Goal: Information Seeking & Learning: Understand process/instructions

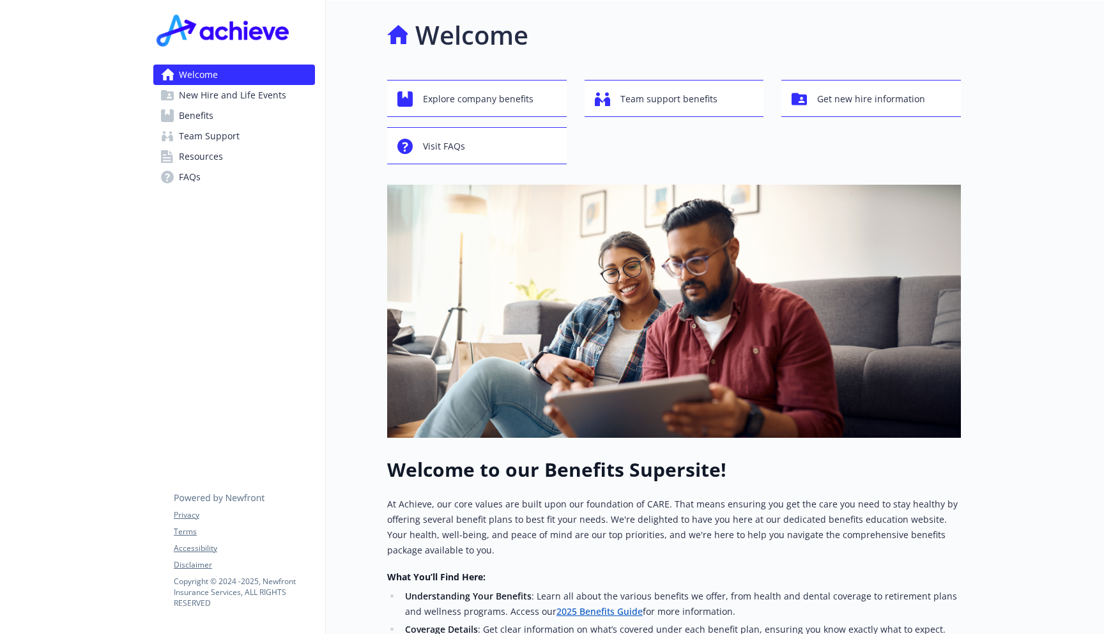
scroll to position [279, 0]
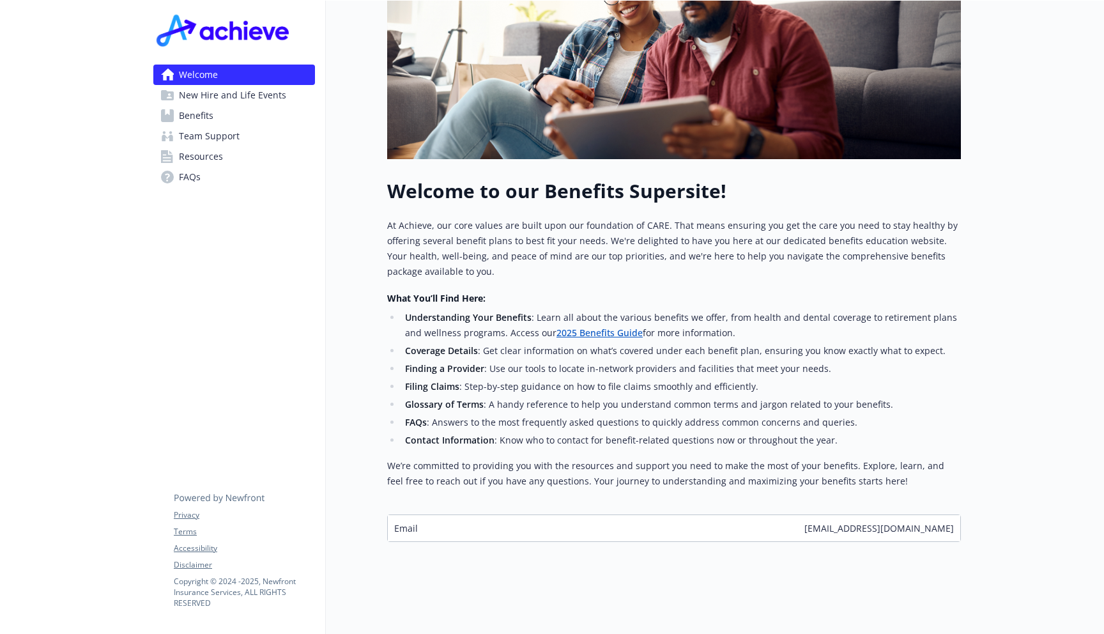
click at [245, 116] on link "Benefits" at bounding box center [234, 115] width 162 height 20
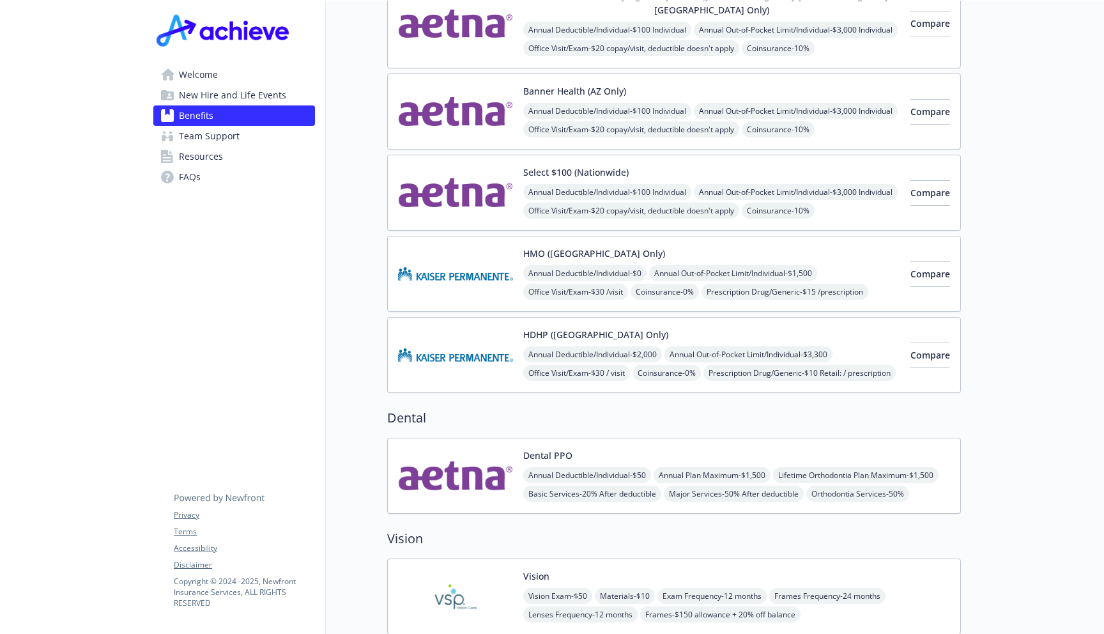
scroll to position [322, 0]
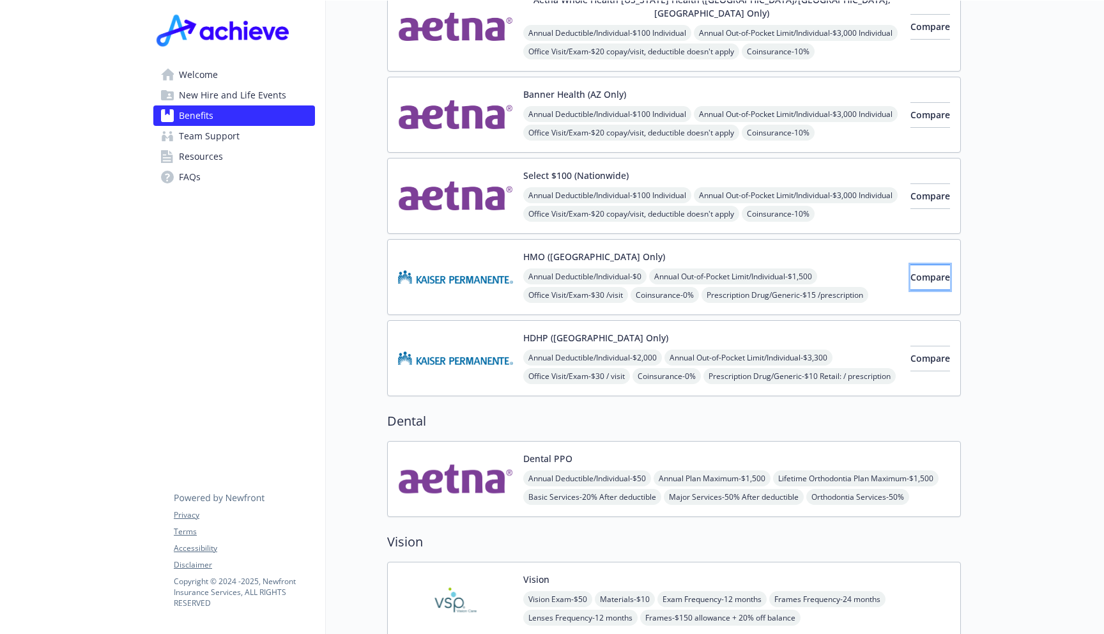
click at [932, 268] on button "Compare" at bounding box center [931, 278] width 40 height 26
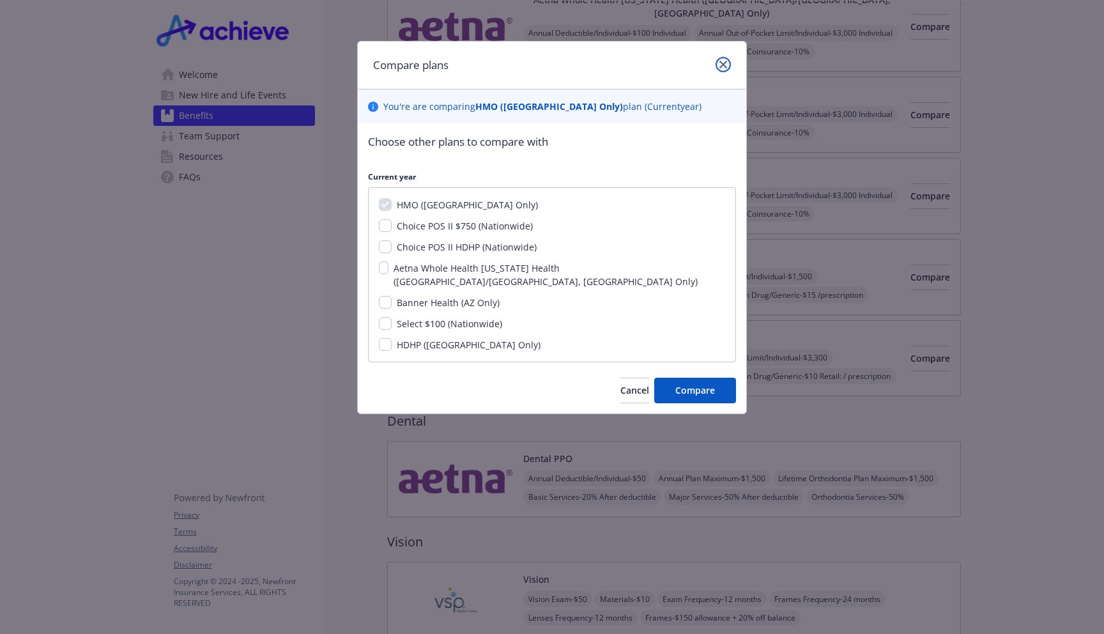
click at [728, 66] on link "close" at bounding box center [723, 64] width 15 height 15
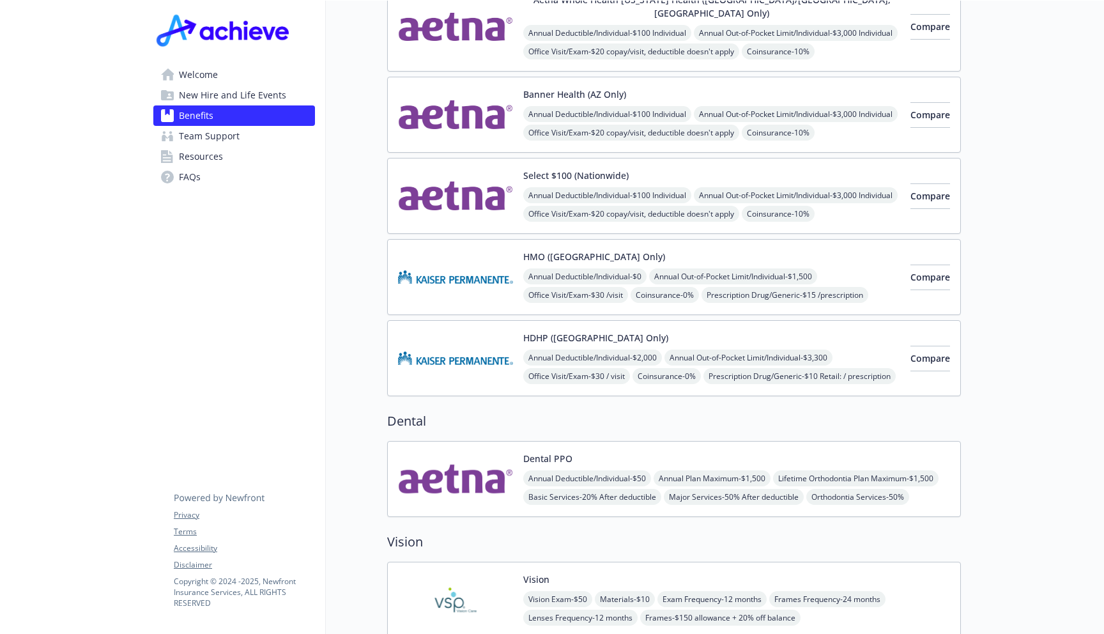
click at [476, 261] on img at bounding box center [455, 277] width 115 height 54
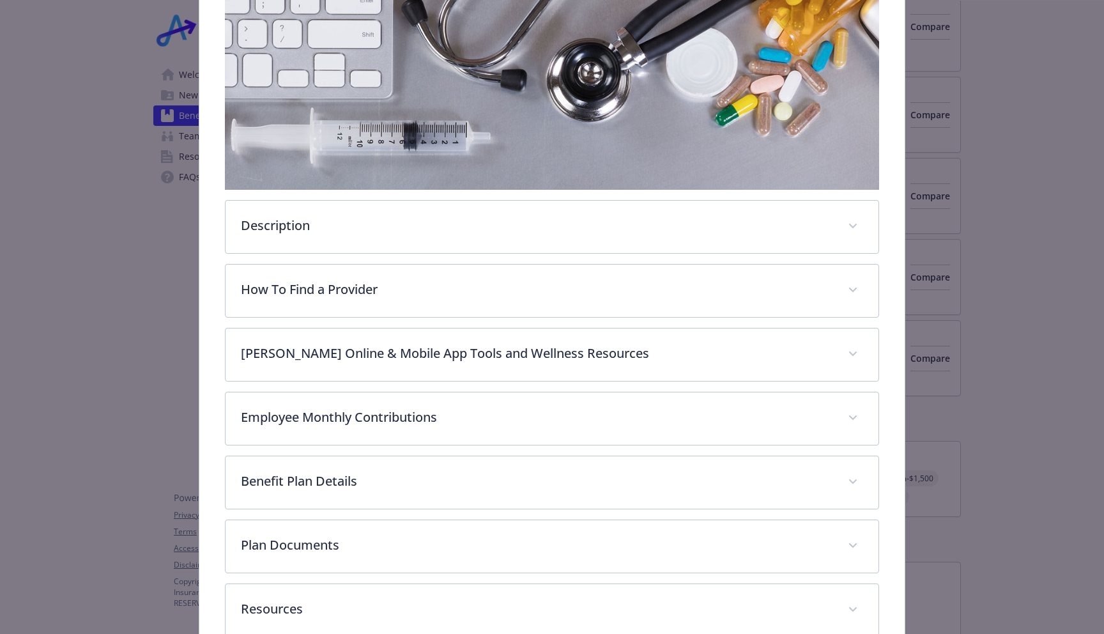
scroll to position [306, 0]
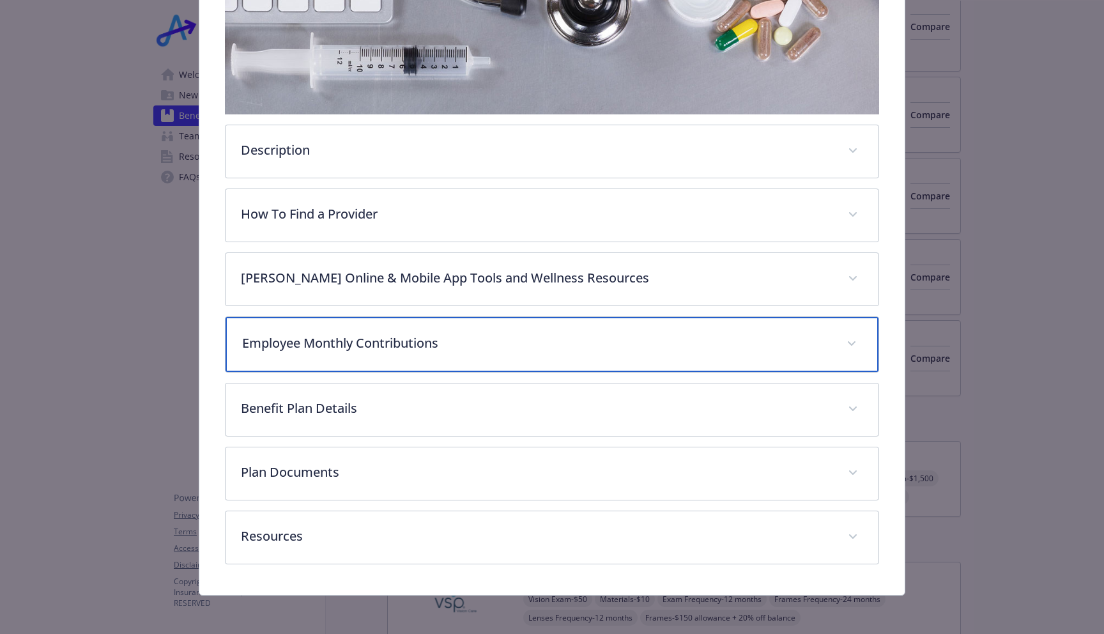
click at [462, 334] on p "Employee Monthly Contributions" at bounding box center [536, 343] width 589 height 19
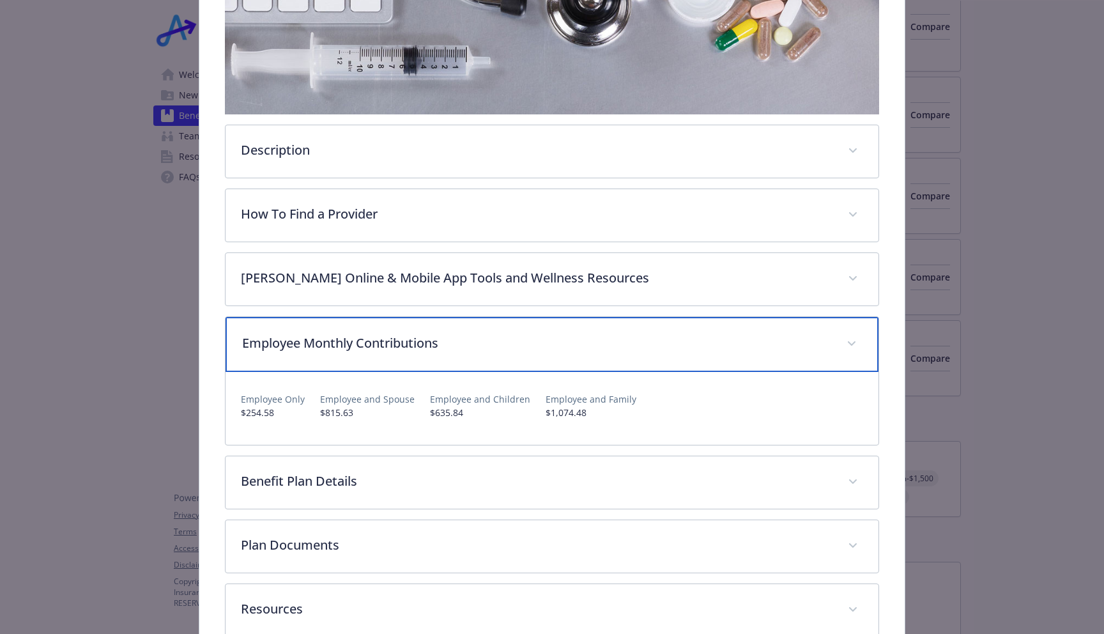
click at [533, 356] on div "Employee Monthly Contributions" at bounding box center [552, 344] width 653 height 55
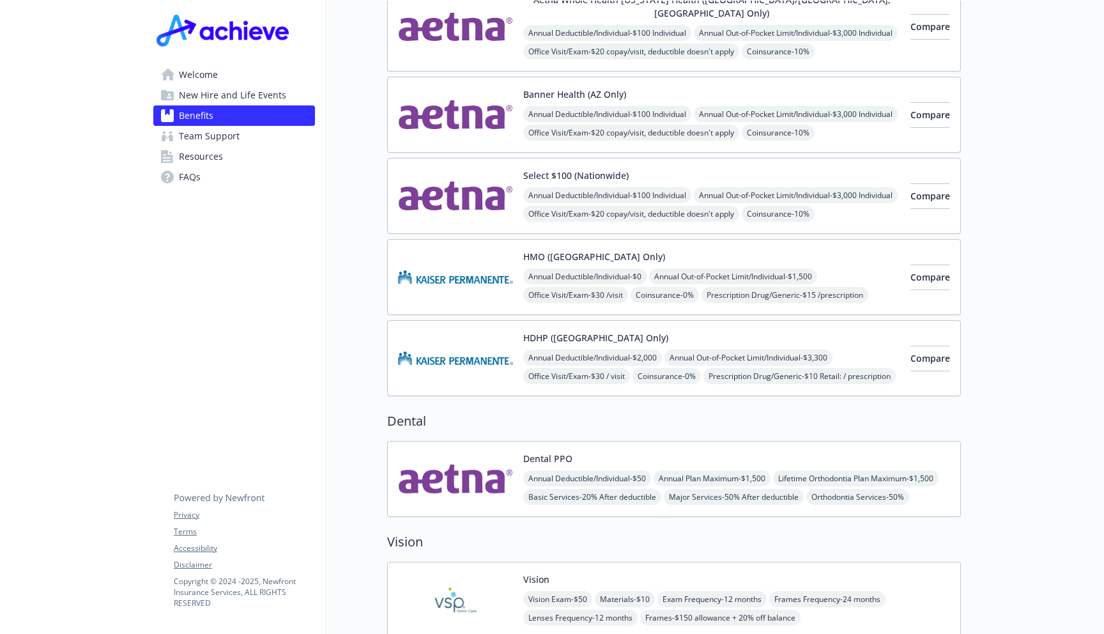
click at [487, 349] on img at bounding box center [455, 358] width 115 height 54
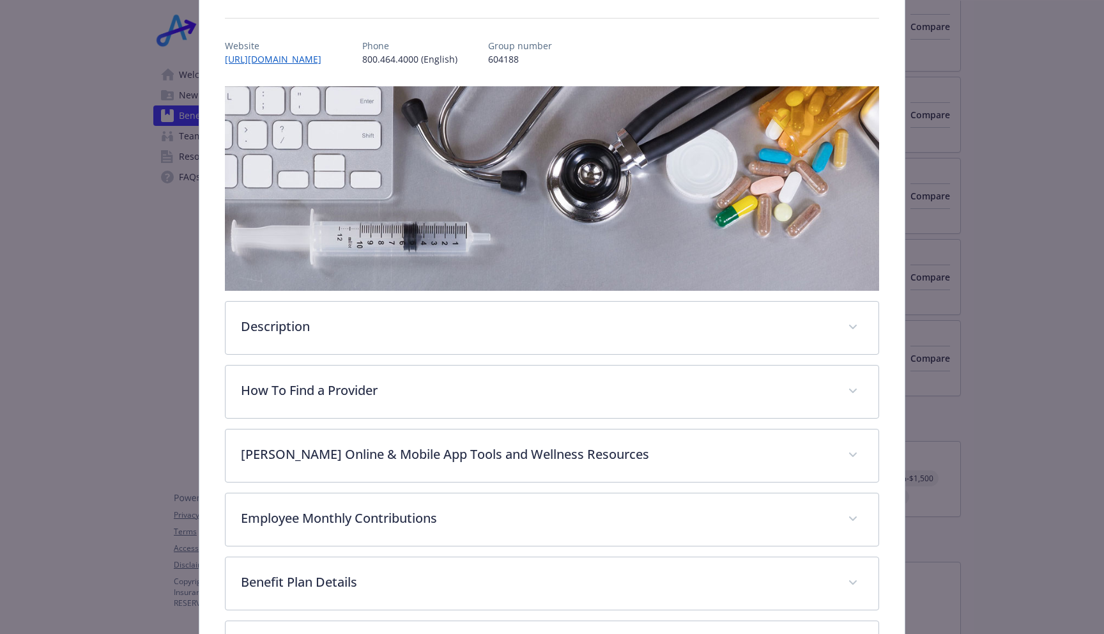
scroll to position [155, 0]
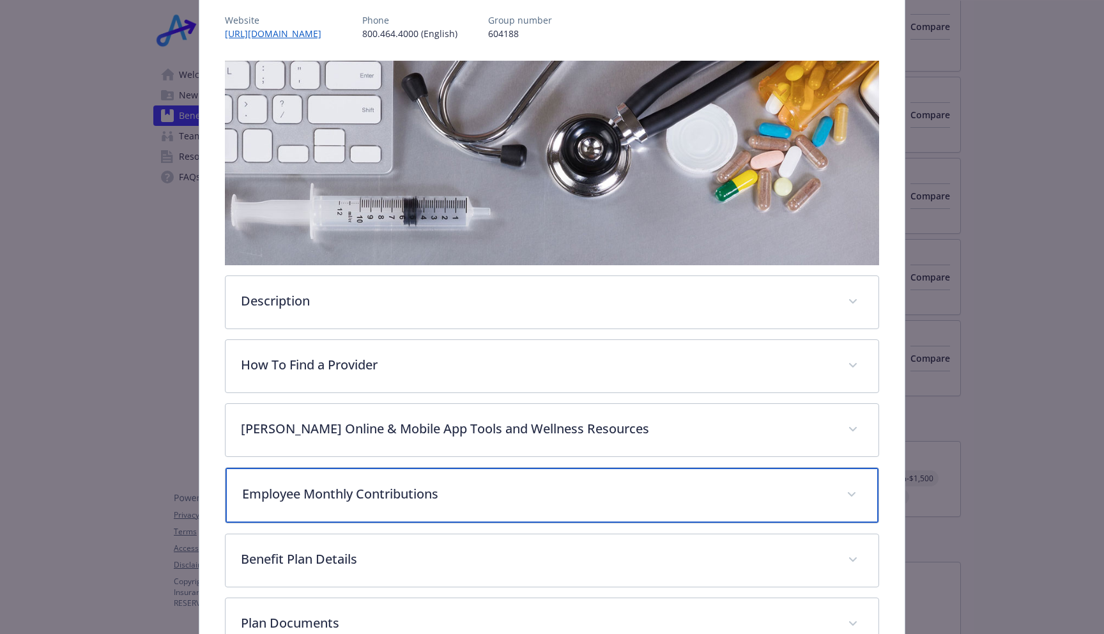
click at [413, 497] on p "Employee Monthly Contributions" at bounding box center [536, 493] width 589 height 19
click at [497, 487] on p "Employee Monthly Contributions" at bounding box center [536, 493] width 589 height 19
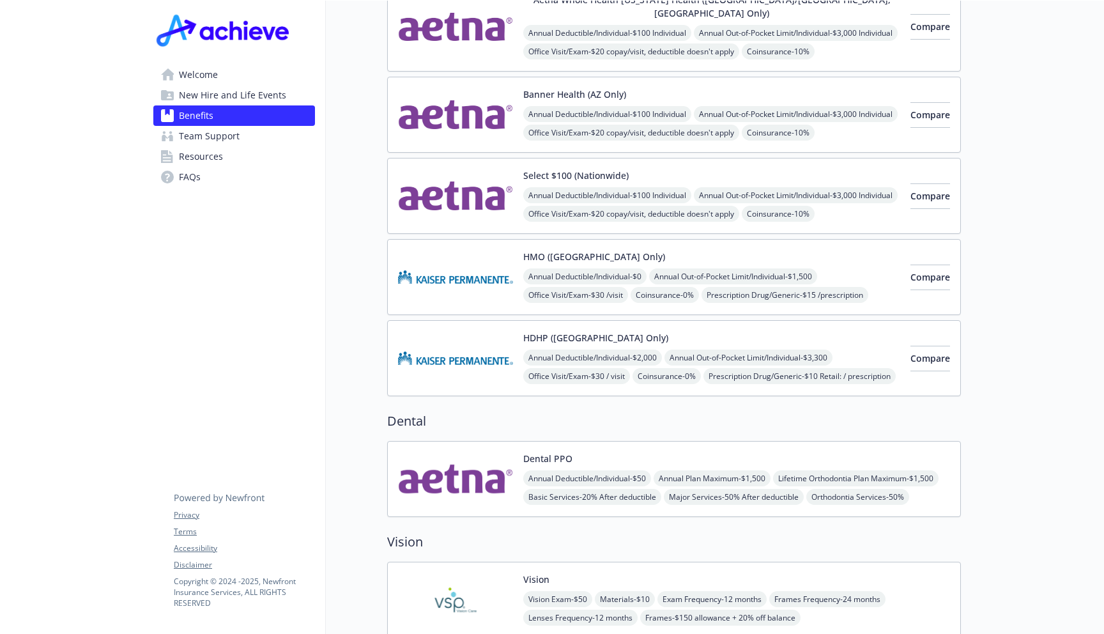
click at [491, 288] on img at bounding box center [455, 277] width 115 height 54
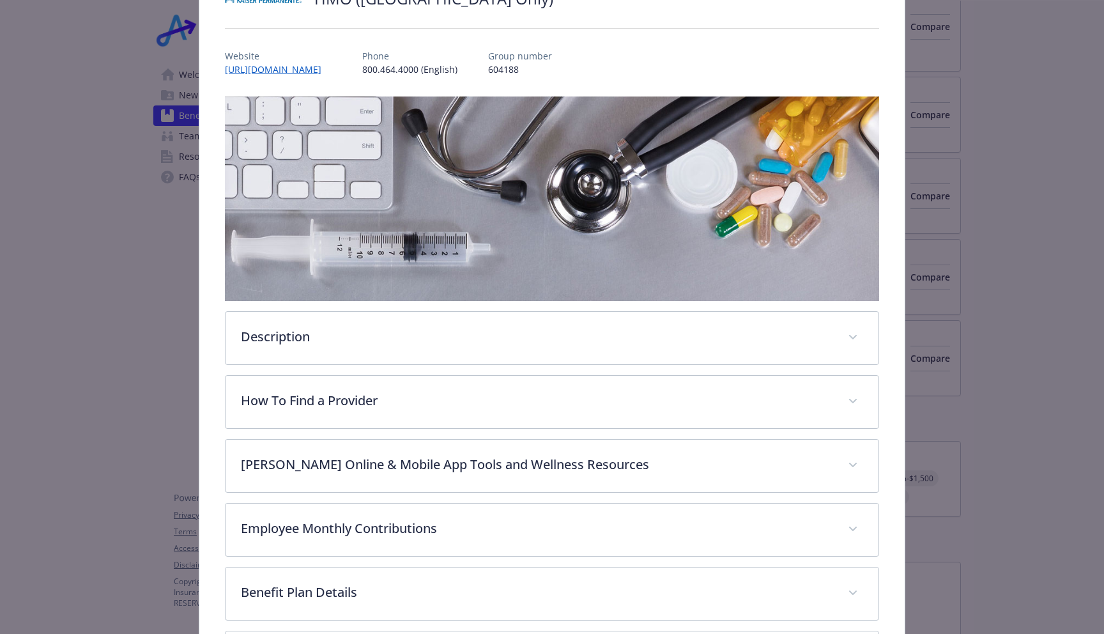
scroll to position [139, 0]
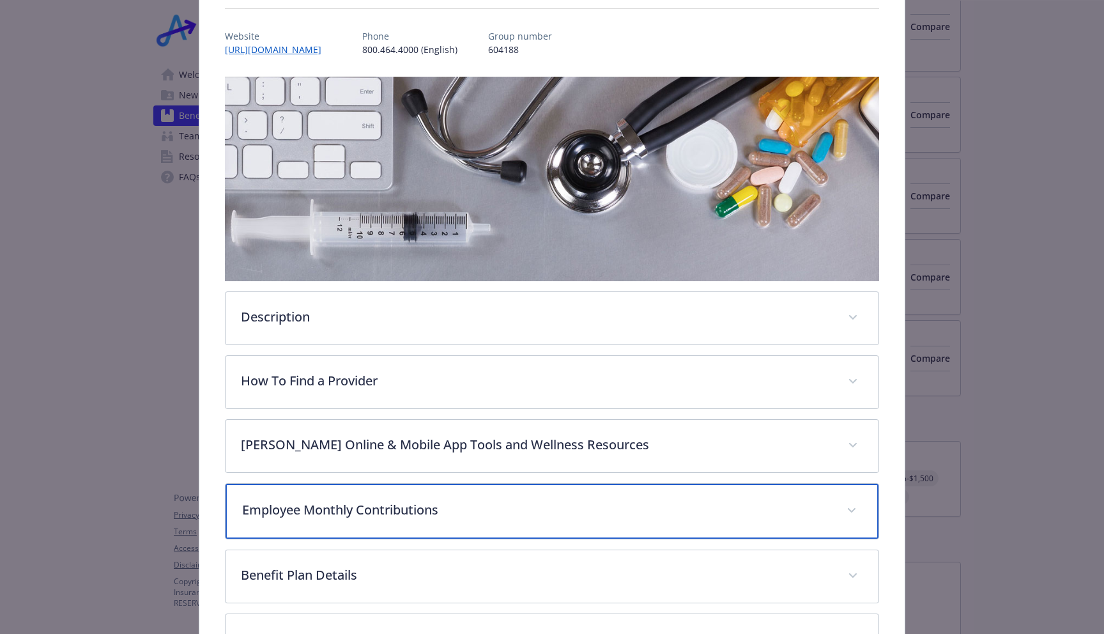
click at [415, 509] on p "Employee Monthly Contributions" at bounding box center [536, 509] width 589 height 19
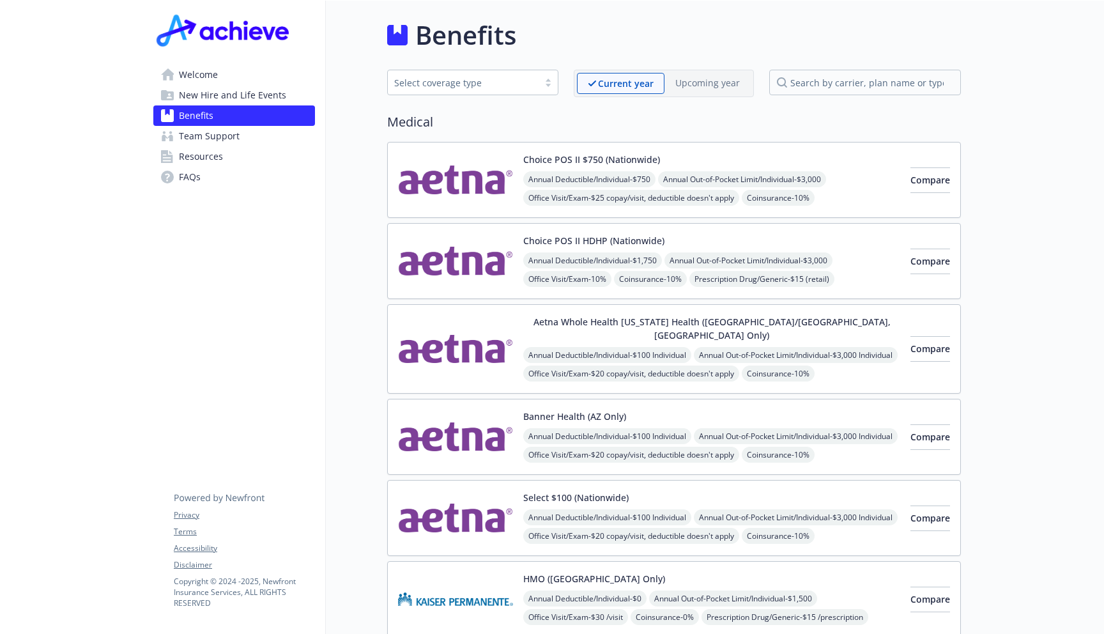
click at [251, 101] on span "New Hire and Life Events" at bounding box center [232, 95] width 107 height 20
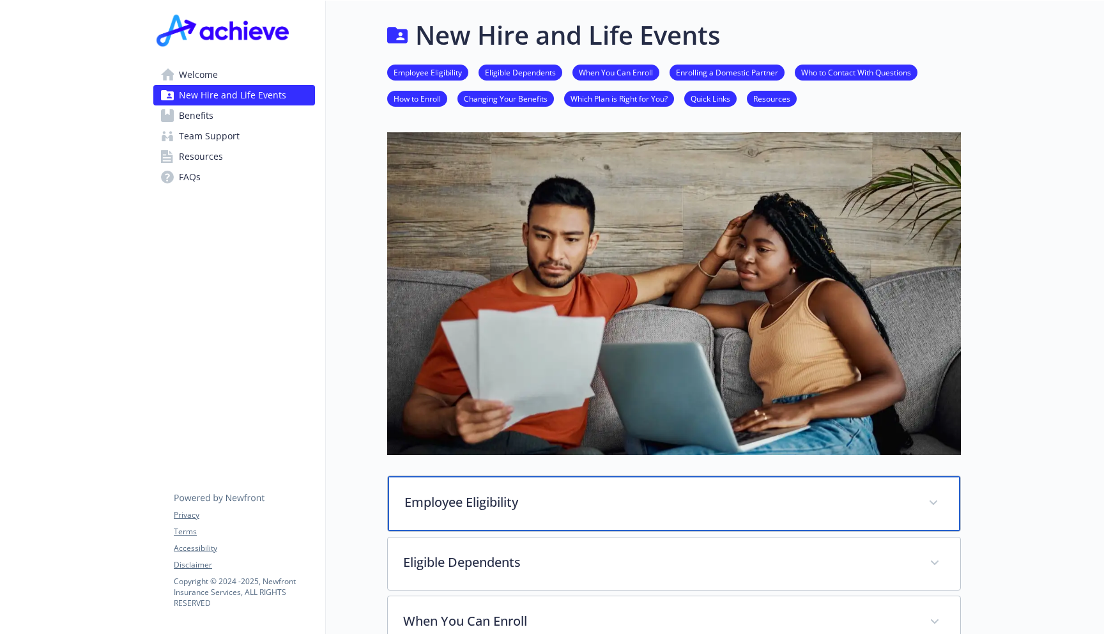
click at [430, 504] on p "Employee Eligibility" at bounding box center [659, 502] width 509 height 19
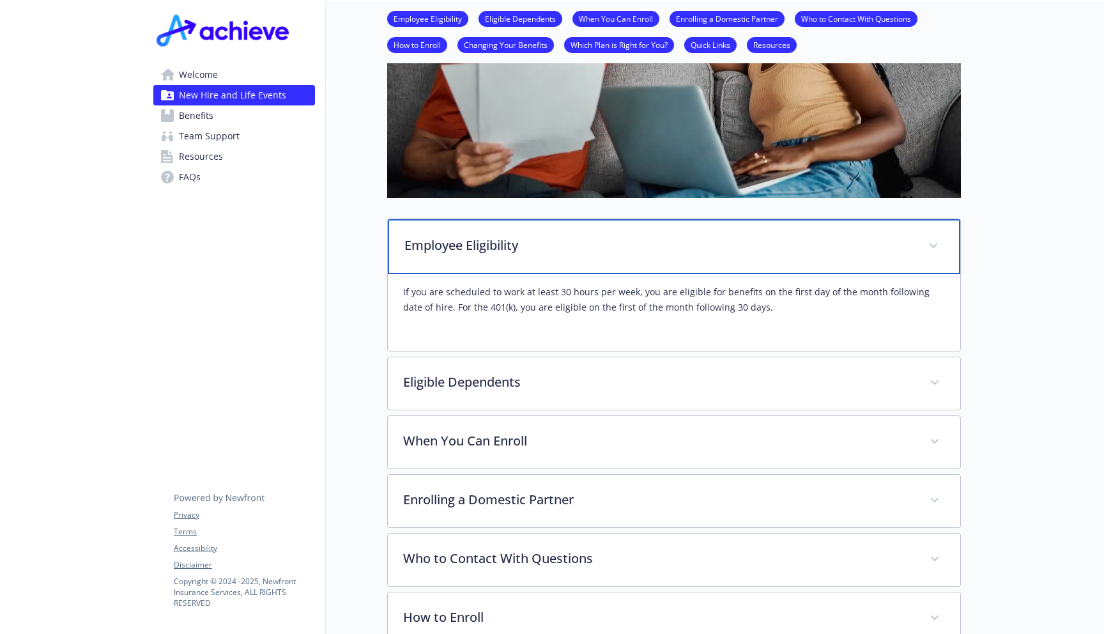
scroll to position [348, 0]
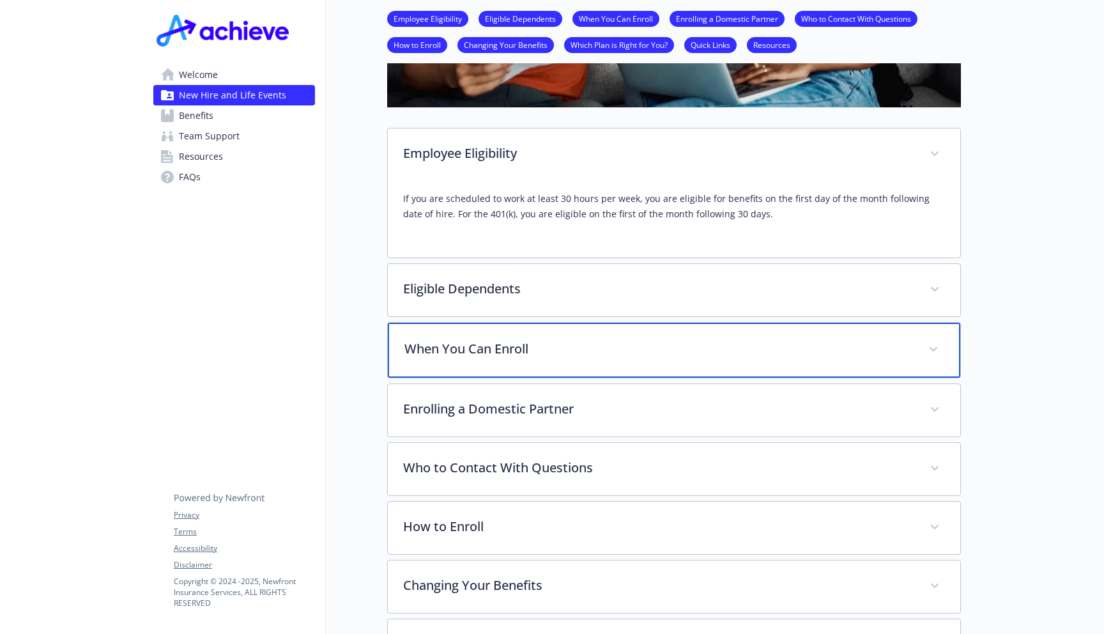
click at [461, 368] on div "When You Can Enroll" at bounding box center [674, 350] width 573 height 55
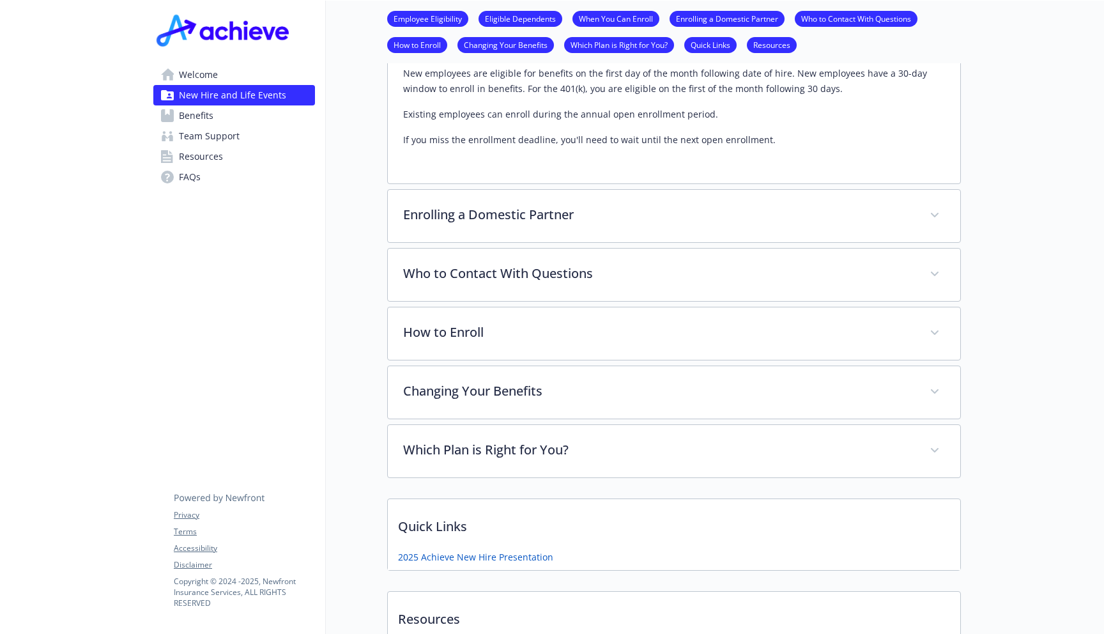
scroll to position [709, 0]
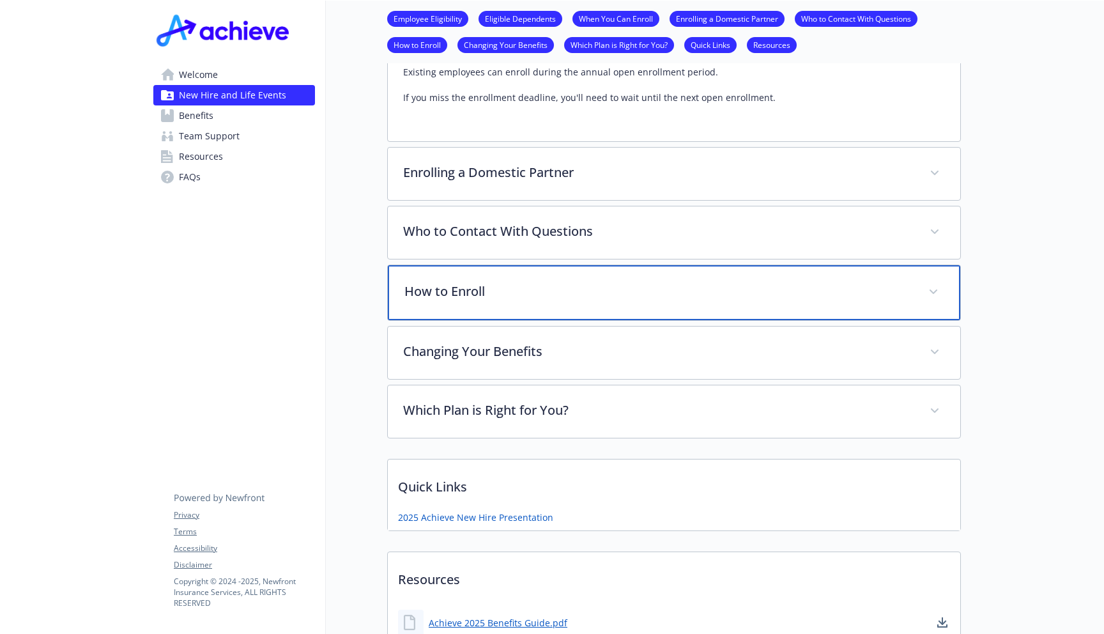
click at [479, 303] on div "How to Enroll" at bounding box center [674, 292] width 573 height 55
